Goal: Task Accomplishment & Management: Use online tool/utility

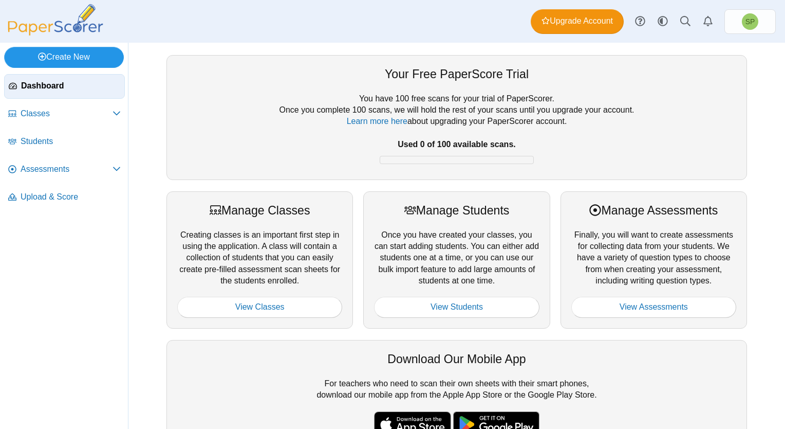
click at [90, 57] on link "Create New" at bounding box center [64, 57] width 120 height 21
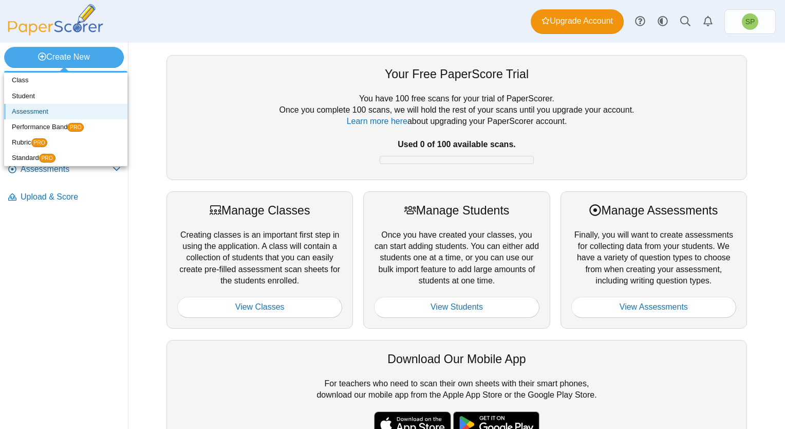
click at [57, 111] on link "Assessment" at bounding box center [65, 111] width 123 height 15
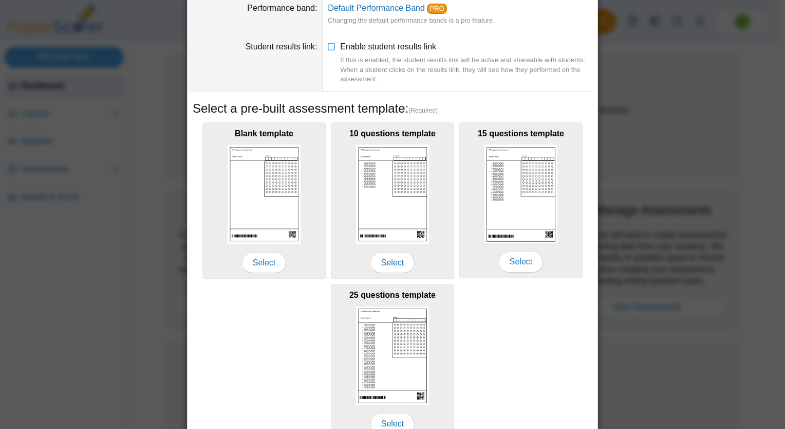
scroll to position [137, 0]
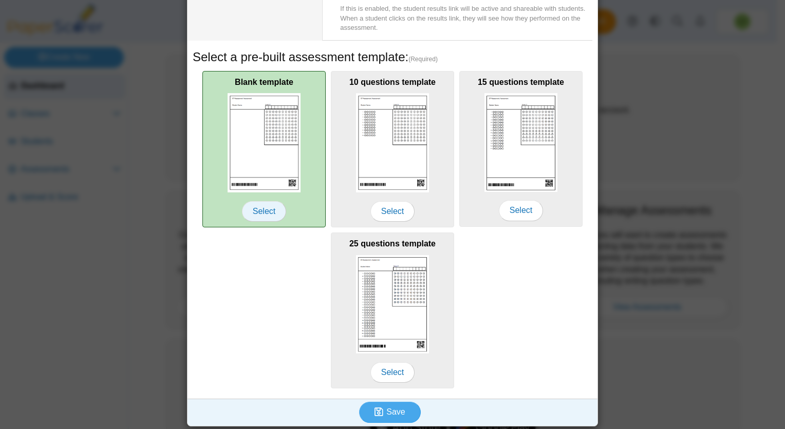
click at [255, 214] on span "Select" at bounding box center [264, 211] width 44 height 21
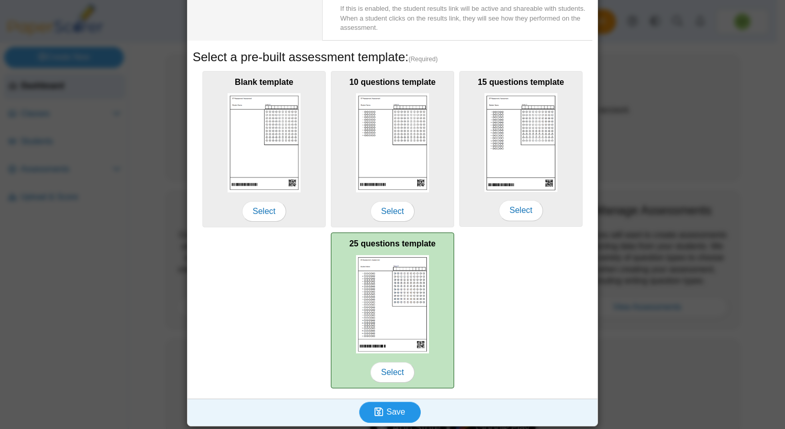
click at [387, 410] on span "Save" at bounding box center [396, 411] width 19 height 9
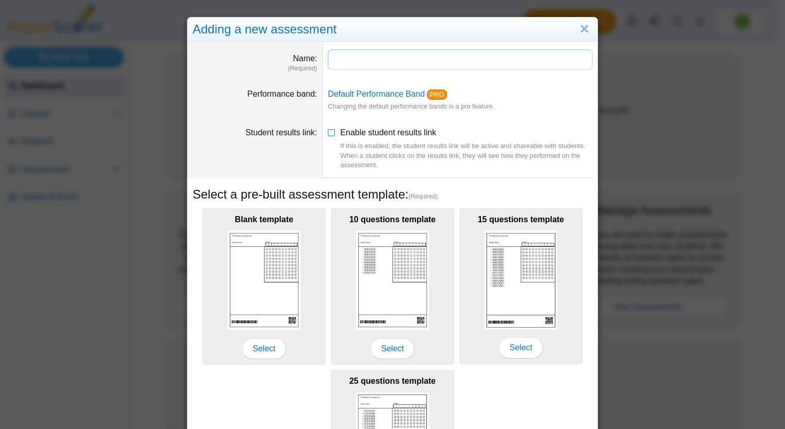
click at [390, 56] on input "Name" at bounding box center [460, 59] width 265 height 21
type input "******"
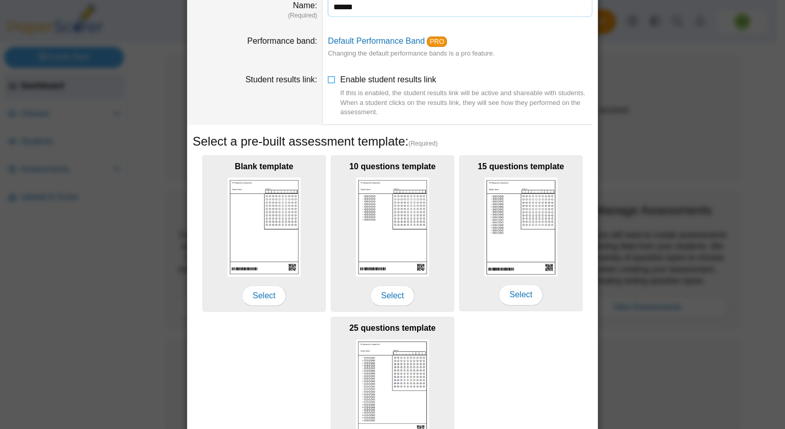
scroll to position [137, 0]
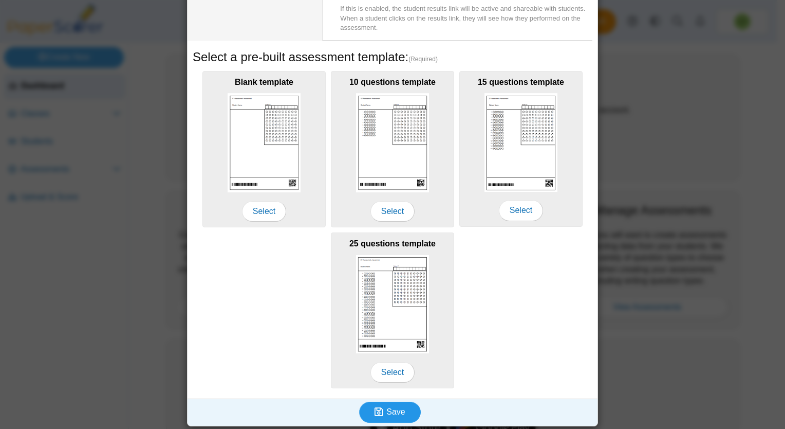
click at [400, 408] on span "Save" at bounding box center [396, 411] width 19 height 9
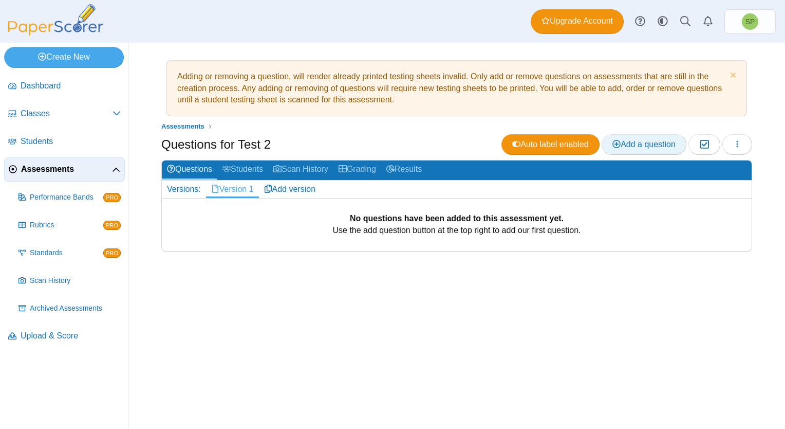
click at [646, 148] on span "Add a question" at bounding box center [644, 144] width 63 height 9
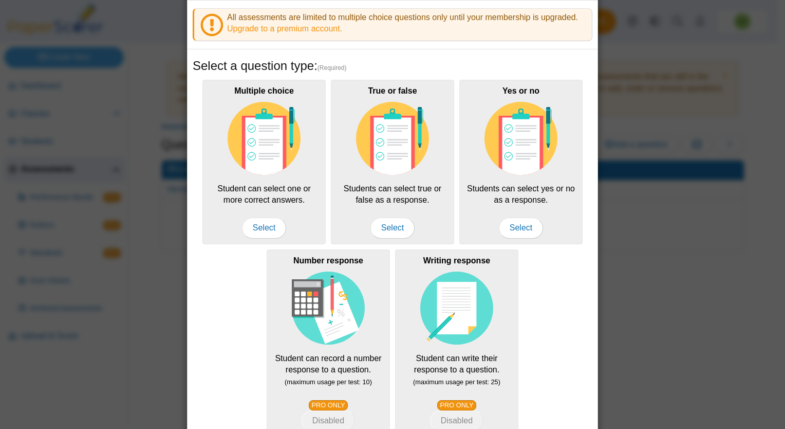
scroll to position [103, 0]
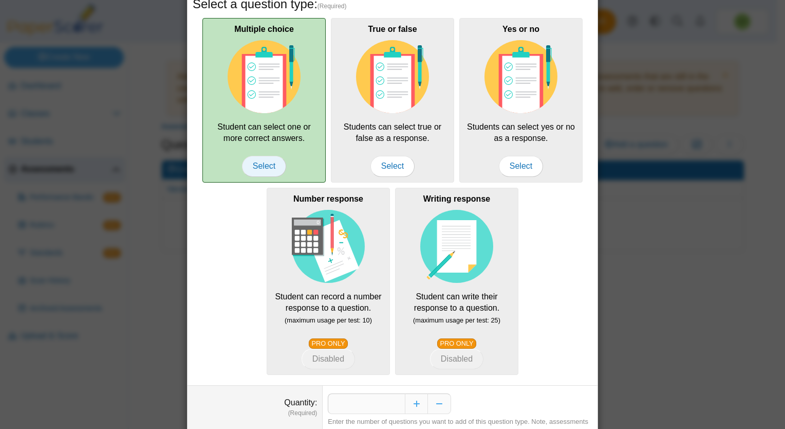
click at [260, 160] on span "Select" at bounding box center [264, 166] width 44 height 21
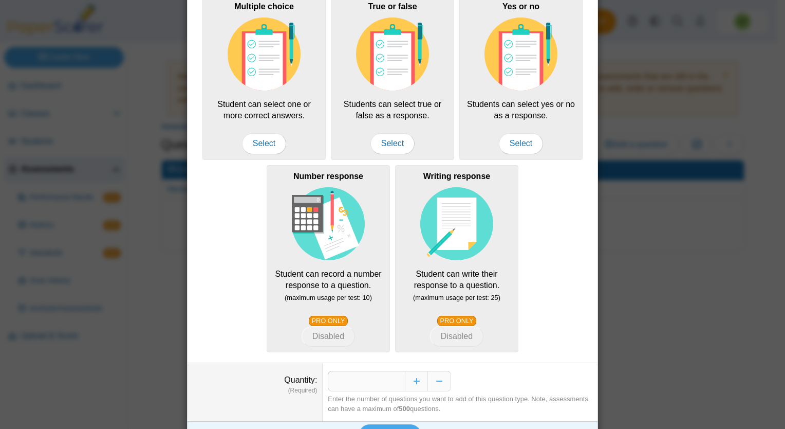
scroll to position [148, 0]
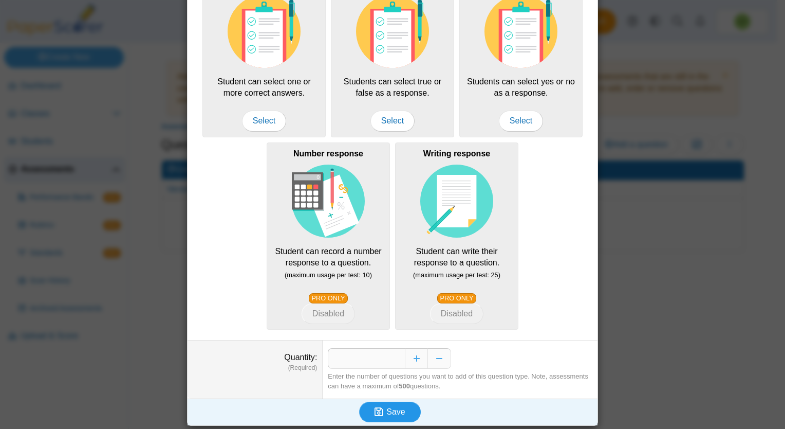
click at [391, 409] on span "Save" at bounding box center [396, 411] width 19 height 9
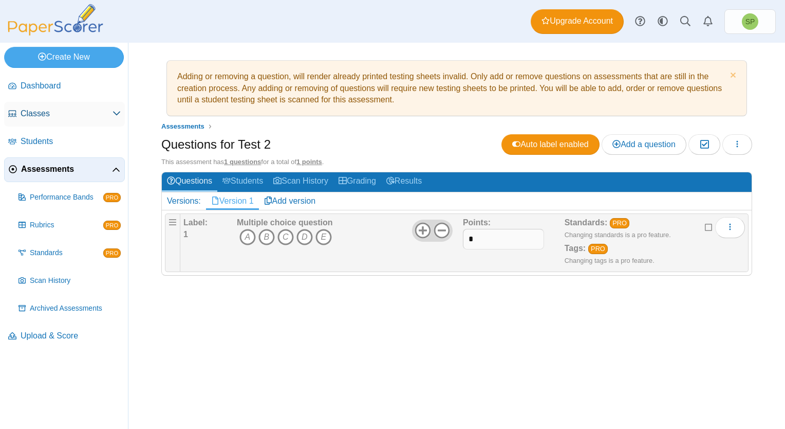
click at [45, 115] on span "Classes" at bounding box center [67, 113] width 92 height 11
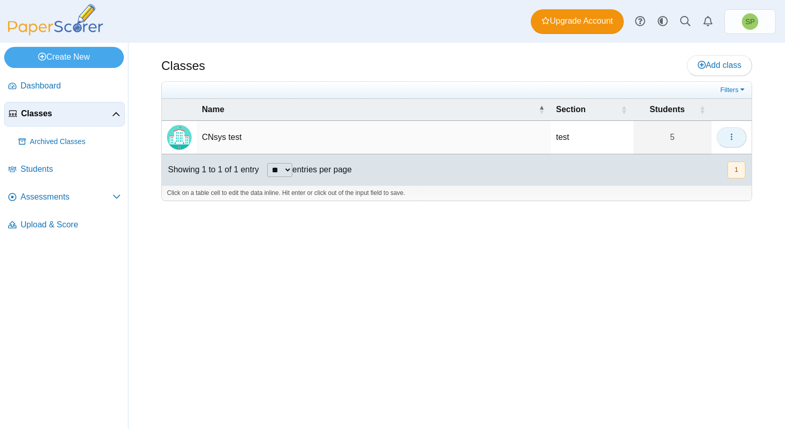
click at [729, 134] on icon "button" at bounding box center [732, 137] width 8 height 8
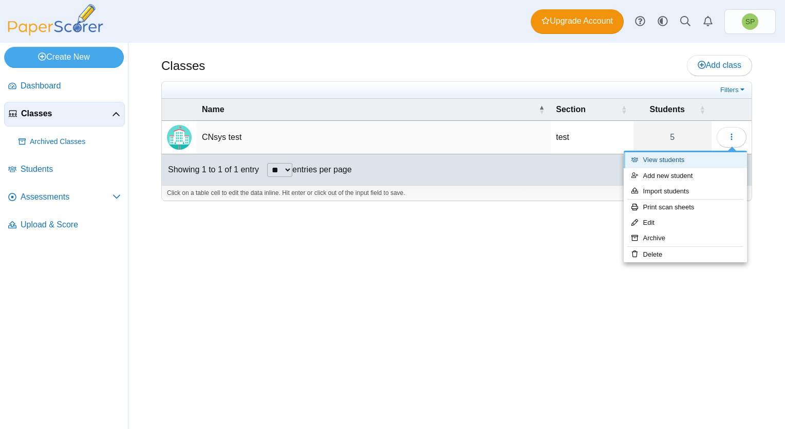
drag, startPoint x: 668, startPoint y: 162, endPoint x: 648, endPoint y: 170, distance: 21.5
click at [668, 161] on link "View students" at bounding box center [685, 159] width 123 height 15
